Goal: Information Seeking & Learning: Learn about a topic

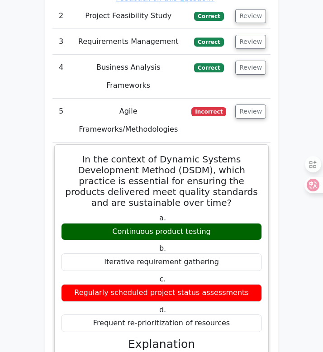
scroll to position [1608, 0]
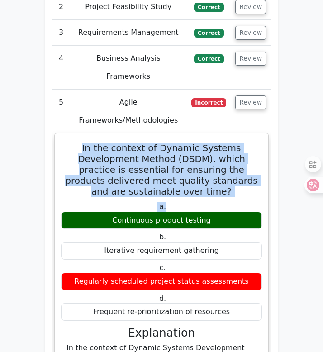
drag, startPoint x: 61, startPoint y: 92, endPoint x: 189, endPoint y: 144, distance: 138.1
click at [189, 144] on div "In the context of Dynamic Systems Development Method (DSDM), which practice is …" at bounding box center [161, 349] width 206 height 424
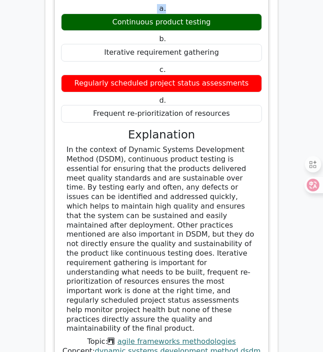
click at [240, 234] on div "In the context of Dynamic Systems Development Method (DSDM), continuous product…" at bounding box center [161, 239] width 190 height 188
copy div "In the context of Dynamic Systems Development Method (DSDM), which practice is …"
click at [218, 147] on div "In the context of Dynamic Systems Development Method (DSDM), continuous product…" at bounding box center [161, 239] width 190 height 188
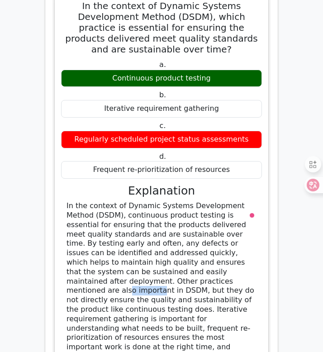
scroll to position [1609, 0]
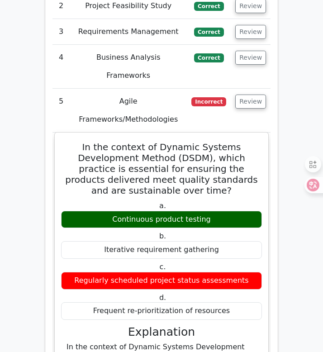
click at [263, 201] on div "a. Continuous product testing" at bounding box center [162, 214] width 212 height 27
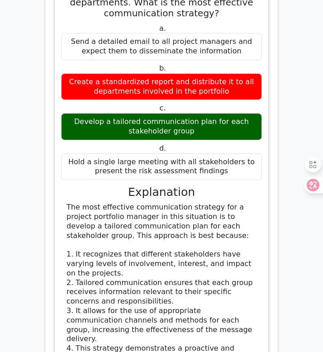
scroll to position [2494, 0]
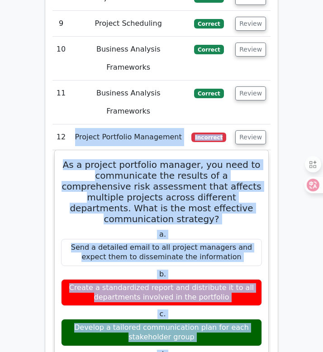
scroll to position [2279, 0]
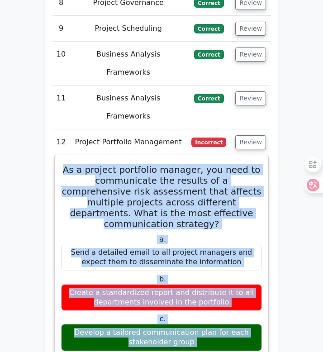
drag, startPoint x: 149, startPoint y: 214, endPoint x: 67, endPoint y: 36, distance: 195.8
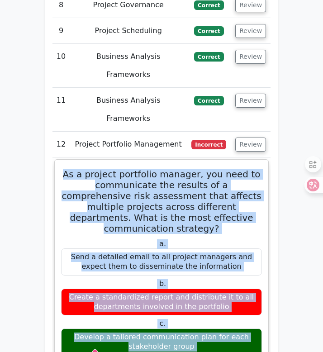
copy div "As a project portfolio manager, you need to communicate the results of a compre…"
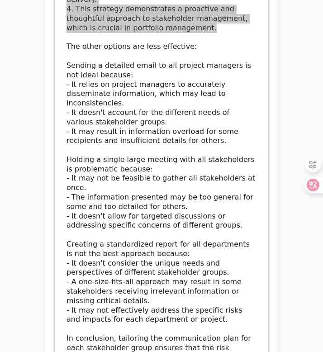
scroll to position [3060, 0]
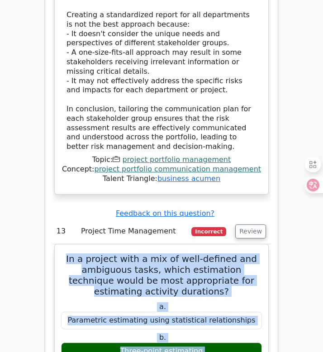
drag, startPoint x: 75, startPoint y: 88, endPoint x: 256, endPoint y: 201, distance: 213.6
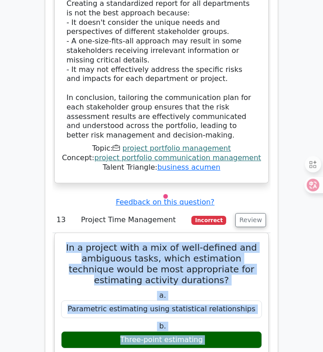
scroll to position [3054, 0]
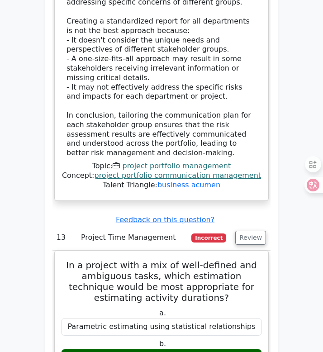
click at [226, 339] on label "b. Three-point estimating" at bounding box center [161, 352] width 201 height 27
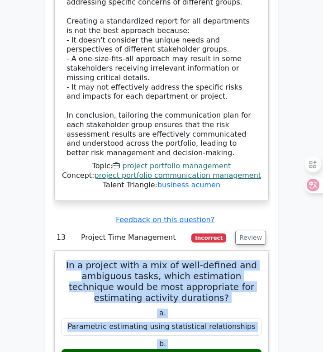
drag, startPoint x: 75, startPoint y: 94, endPoint x: 235, endPoint y: 292, distance: 254.6
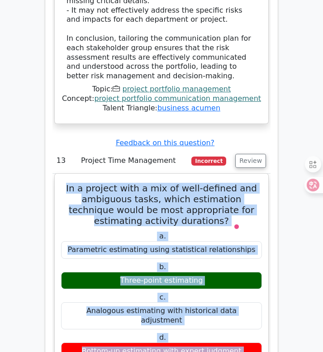
scroll to position [3131, 0]
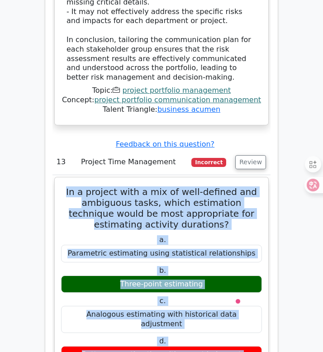
copy div "In a project with a mix of well-defined and ambiguous tasks, which estimation t…"
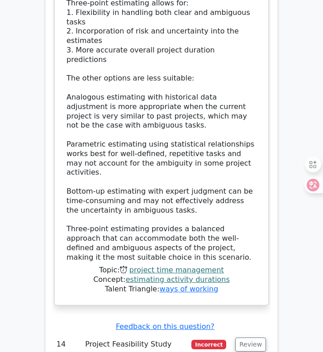
scroll to position [3587, 0]
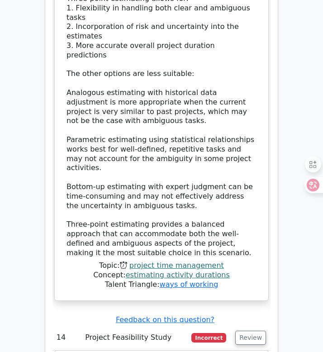
drag, startPoint x: 75, startPoint y: 139, endPoint x: 161, endPoint y: 164, distance: 89.4
drag, startPoint x: 70, startPoint y: 137, endPoint x: 193, endPoint y: 199, distance: 137.5
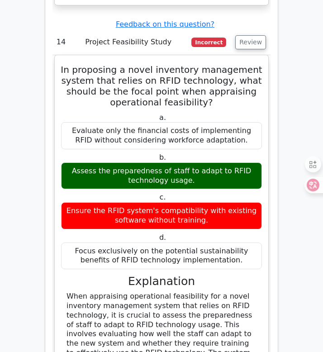
scroll to position [3881, 0]
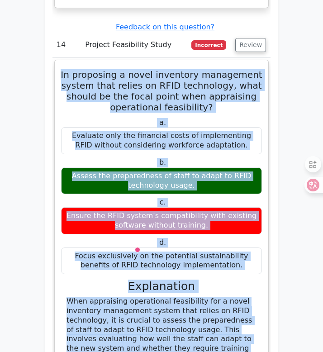
copy div "In proposing a novel inventory management system that relies on RFID technology…"
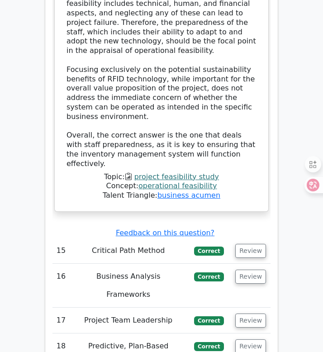
scroll to position [4316, 0]
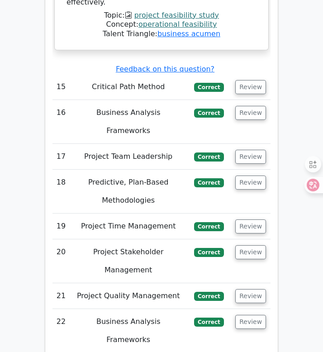
scroll to position [4501, 0]
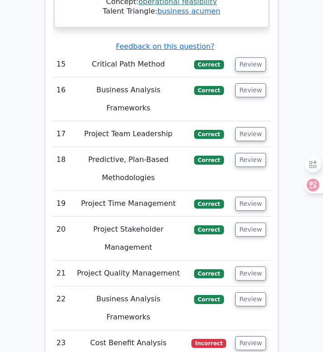
drag, startPoint x: 62, startPoint y: 61, endPoint x: 214, endPoint y: 189, distance: 198.2
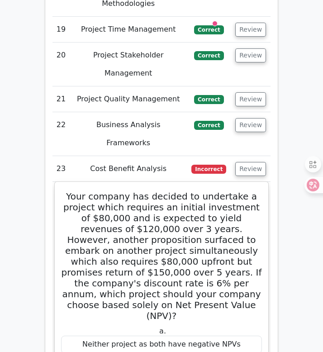
scroll to position [4683, 0]
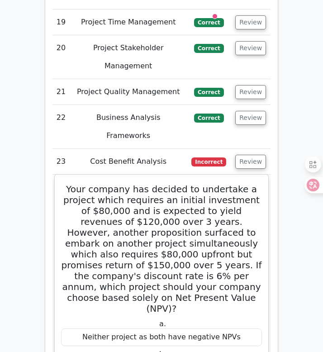
copy div "Your company has decided to undertake a project which requires an initial inves…"
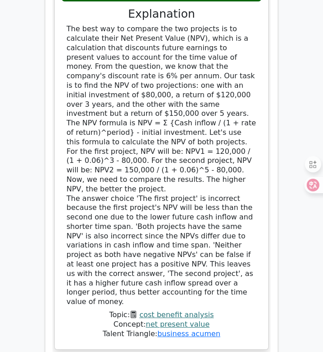
scroll to position [5125, 0]
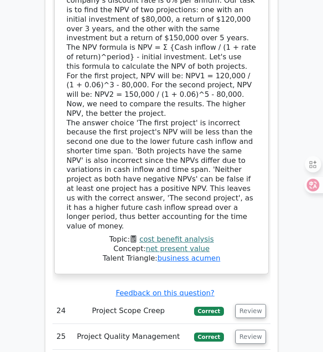
scroll to position [5197, 0]
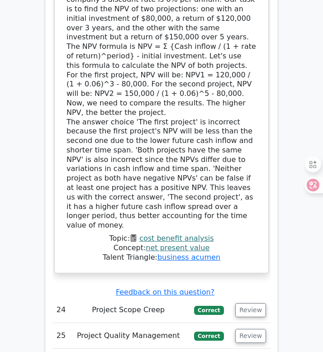
drag, startPoint x: 62, startPoint y: 124, endPoint x: 220, endPoint y: 229, distance: 189.7
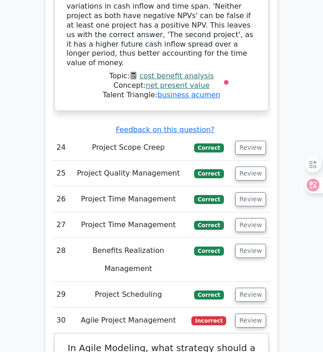
scroll to position [5370, 0]
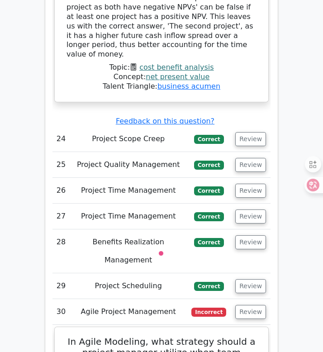
copy div "In Agile Modeling, what strategy should a project manager utilize when team mem…"
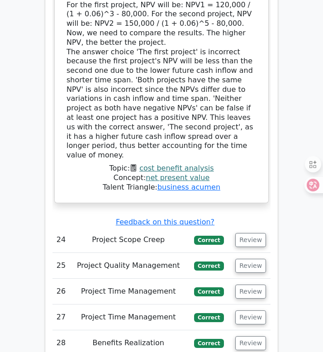
scroll to position [5268, 0]
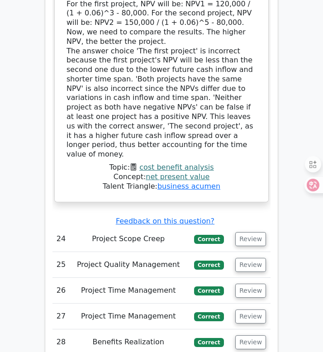
drag, startPoint x: 58, startPoint y: 54, endPoint x: 217, endPoint y: 279, distance: 275.7
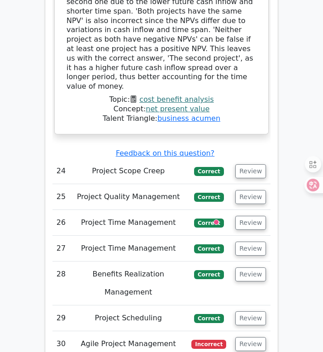
scroll to position [5373, 0]
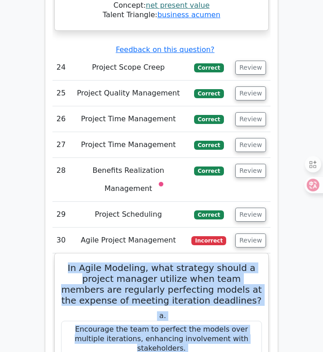
scroll to position [5445, 0]
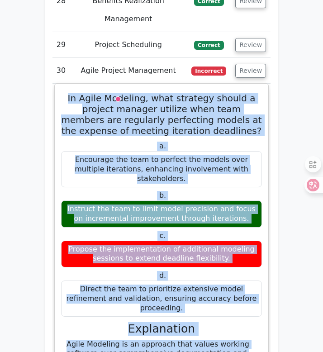
copy div "In Agile Modeling, what strategy should a project manager utilize when team mem…"
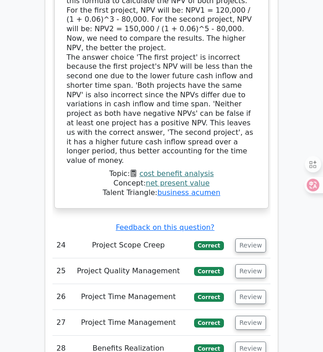
scroll to position [5264, 0]
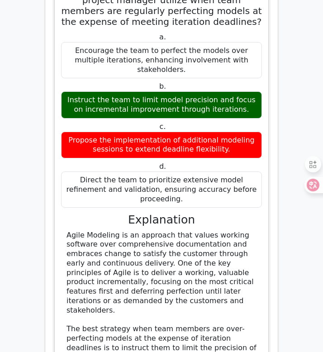
scroll to position [5759, 0]
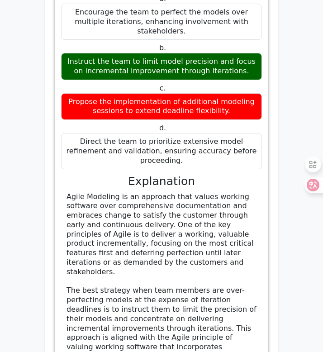
drag, startPoint x: 58, startPoint y: 158, endPoint x: 216, endPoint y: 258, distance: 186.5
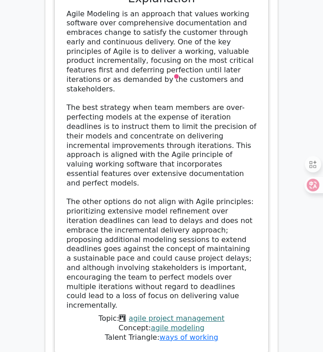
scroll to position [5943, 0]
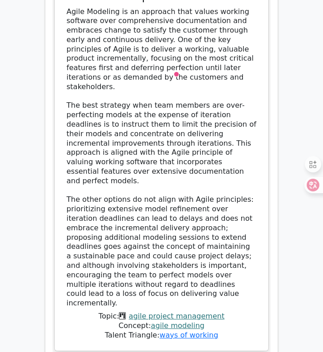
copy div "A project requires an initial investment of $20,000 and is expected to generate…"
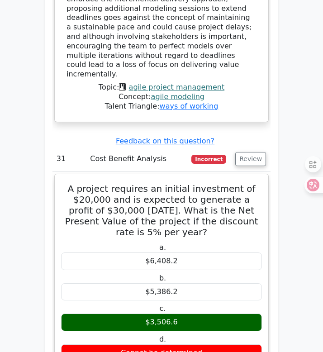
scroll to position [6205, 0]
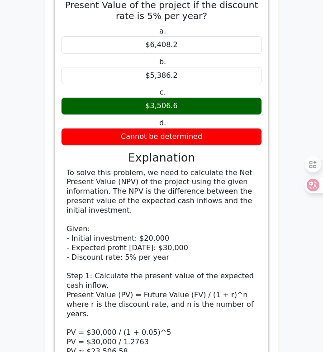
scroll to position [6406, 0]
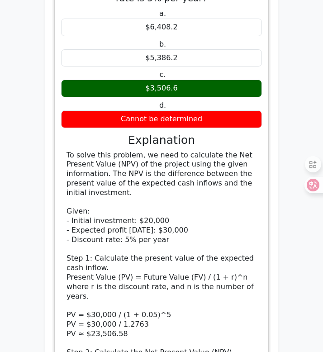
drag, startPoint x: 67, startPoint y: 75, endPoint x: 234, endPoint y: 191, distance: 203.0
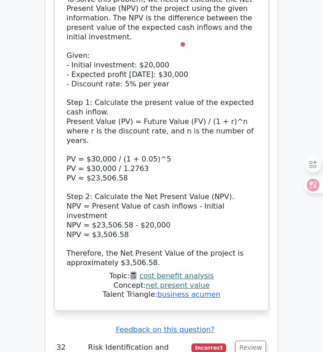
scroll to position [6647, 0]
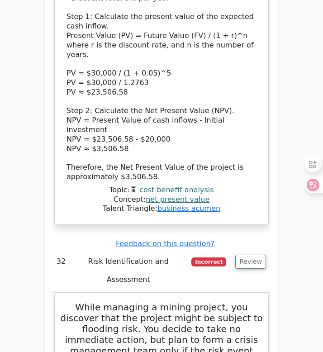
copy div "While managing a mining project, you discover that the project might be subject…"
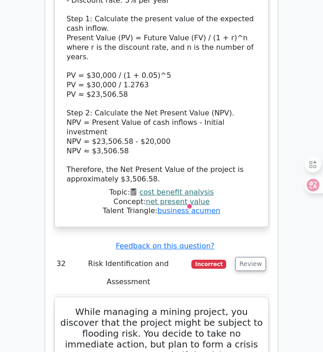
copy div "While managing a mining project, you discover that the project might be subject…"
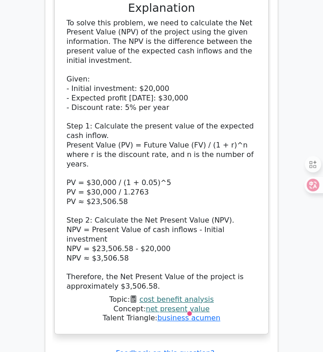
scroll to position [6534, 0]
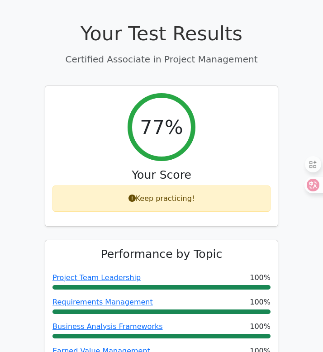
scroll to position [0, 0]
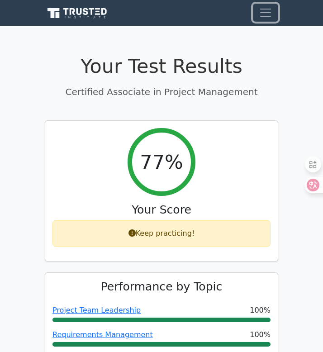
click at [269, 12] on span "Toggle navigation" at bounding box center [266, 13] width 14 height 14
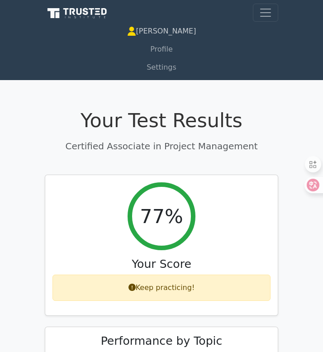
click at [175, 37] on link "[PERSON_NAME]" at bounding box center [161, 31] width 233 height 18
